Goal: Task Accomplishment & Management: Manage account settings

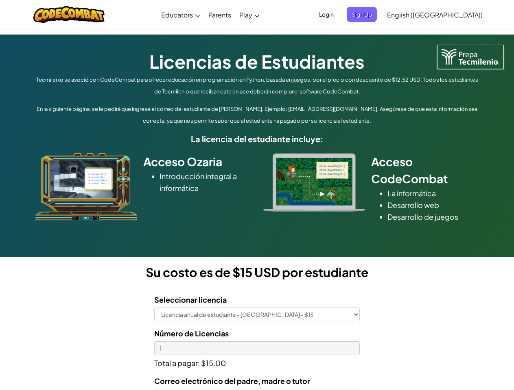
click at [257, 195] on div at bounding box center [314, 182] width 114 height 59
click at [338, 14] on span "Login" at bounding box center [326, 14] width 24 height 15
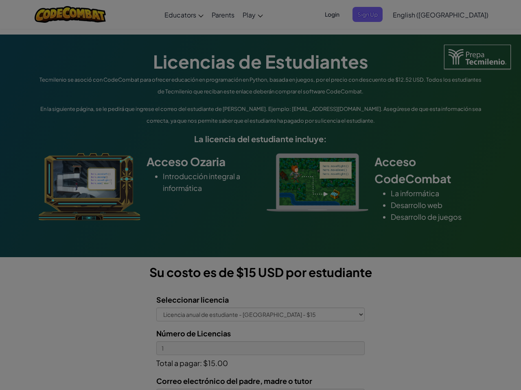
click at [0, 0] on input "Email or Username :" at bounding box center [0, 0] width 0 height 0
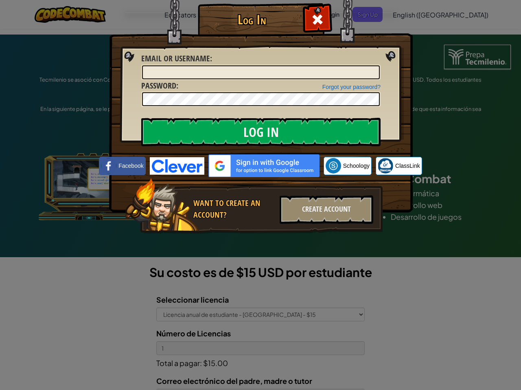
click at [411, 14] on div "Log In Unknown Error Email or Username : Forgot your password? Password : Log I…" at bounding box center [260, 195] width 521 height 390
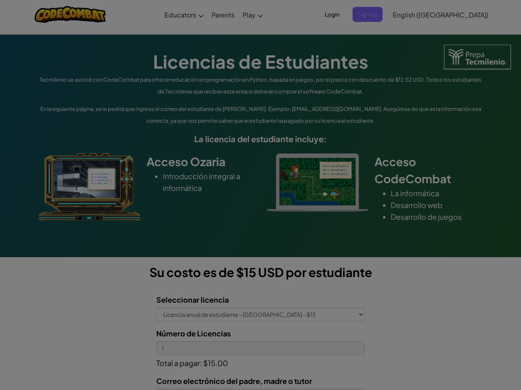
click at [411, 14] on div "Log In Unknown Error Email or Username : Forgot your password? Password : Log I…" at bounding box center [260, 195] width 521 height 390
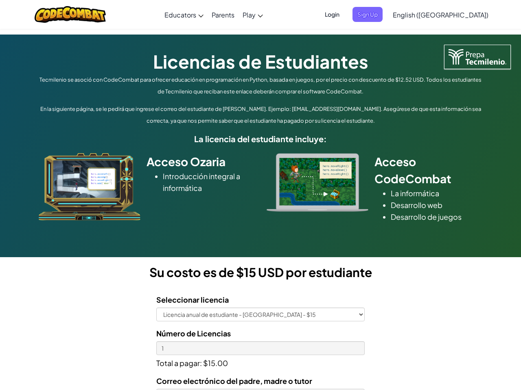
click at [455, 15] on div at bounding box center [260, 195] width 521 height 390
